Goal: Task Accomplishment & Management: Manage account settings

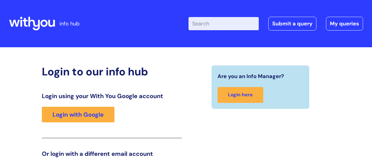
scroll to position [90, 0]
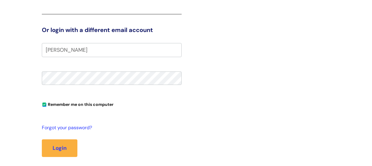
scroll to position [150, 0]
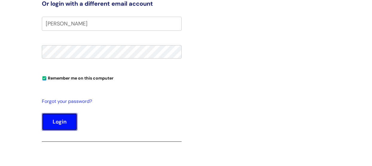
click at [59, 124] on button "Login" at bounding box center [60, 121] width 36 height 17
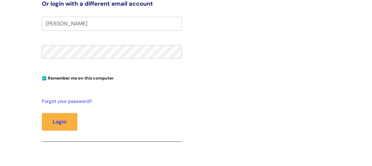
click at [272, 98] on div "Are you an Info Manager? Login here" at bounding box center [260, 35] width 149 height 241
click at [79, 25] on input "Ann Cushley" at bounding box center [112, 24] width 140 height 14
type input "A"
type input "ann.cushley@wearewithyou.org.uk"
click at [42, 113] on button "Login" at bounding box center [60, 121] width 36 height 17
